Goal: Communication & Community: Answer question/provide support

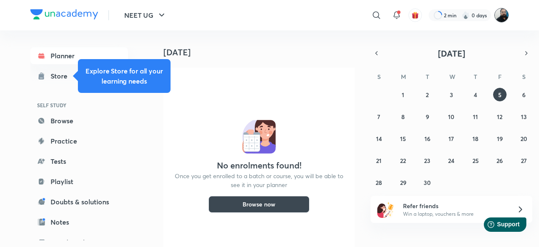
click at [501, 17] on img at bounding box center [502, 15] width 14 height 14
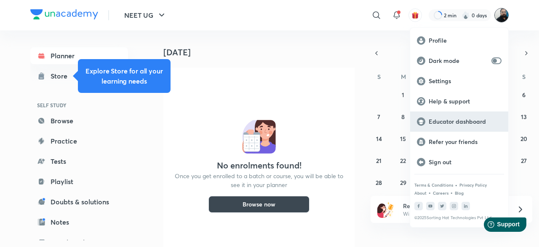
click at [455, 121] on p "Educator dashboard" at bounding box center [465, 122] width 73 height 8
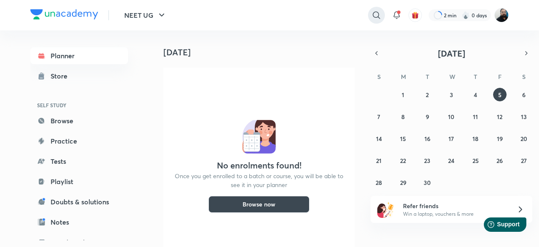
click at [375, 18] on icon at bounding box center [377, 15] width 10 height 10
click at [259, 15] on div "meet grow Madhukar Kotawe 188K followers • 715 courses" at bounding box center [269, 123] width 539 height 247
click at [259, 15] on input "Meet grow" at bounding box center [311, 15] width 116 height 23
click at [292, 18] on div at bounding box center [269, 123] width 539 height 247
click at [287, 17] on input "Neet grow" at bounding box center [311, 15] width 116 height 23
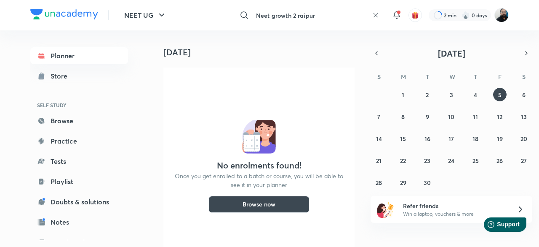
type input "Neet growth 2 raipur"
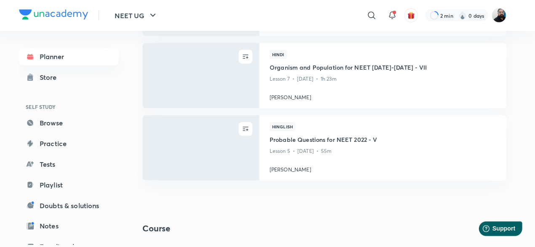
scroll to position [131, 0]
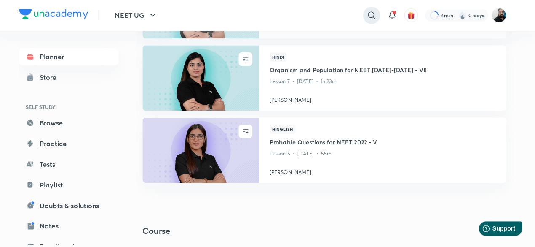
click at [373, 17] on icon at bounding box center [374, 14] width 7 height 7
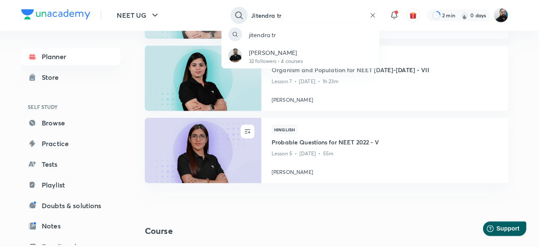
type input "Jitendra tr"
click at [297, 55] on p "Jitendra Tripathi" at bounding box center [280, 51] width 53 height 9
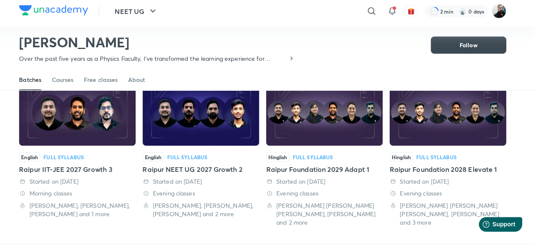
scroll to position [64, 0]
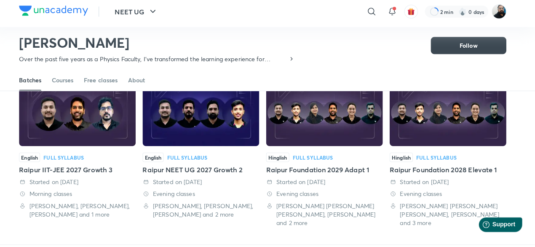
click at [239, 120] on img at bounding box center [207, 114] width 115 height 66
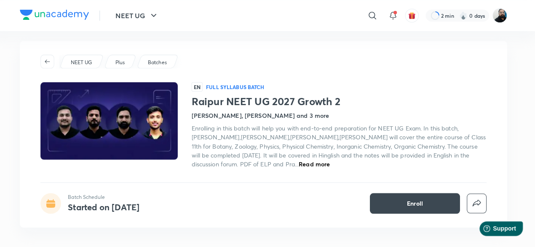
scroll to position [7, 0]
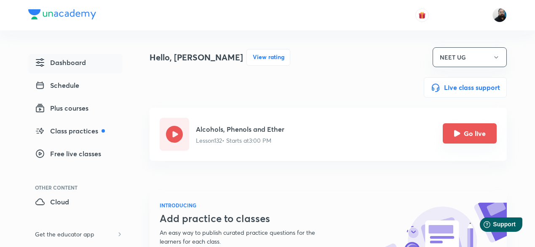
click at [459, 133] on icon "Go live" at bounding box center [457, 133] width 6 height 6
click at [458, 134] on icon "Go live" at bounding box center [457, 133] width 6 height 6
